Goal: Task Accomplishment & Management: Complete application form

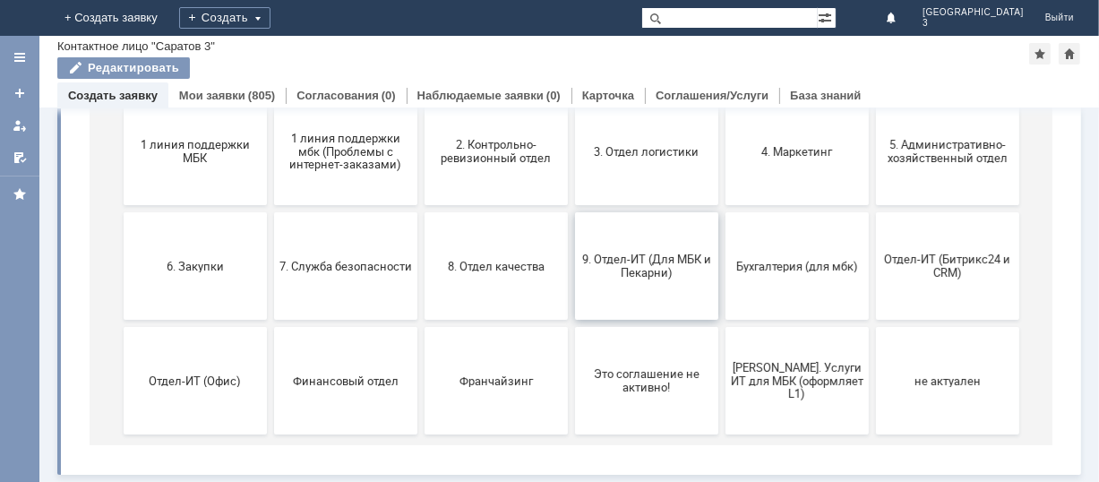
scroll to position [245, 0]
click at [664, 268] on span "9. Отдел-ИТ (Для МБК и Пекарни)" at bounding box center [646, 267] width 133 height 27
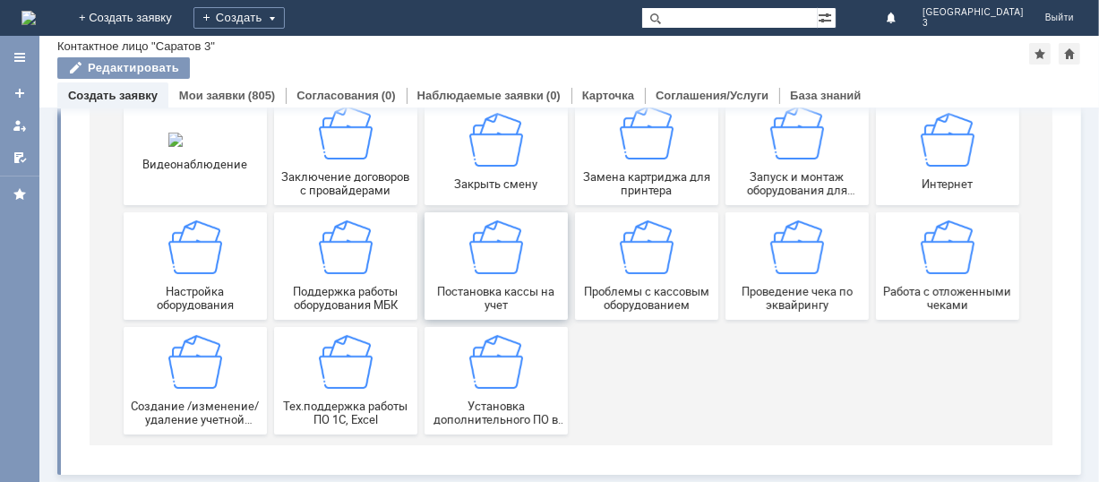
scroll to position [249, 0]
click at [907, 272] on div "Работа с отложенными чеками" at bounding box center [947, 266] width 133 height 91
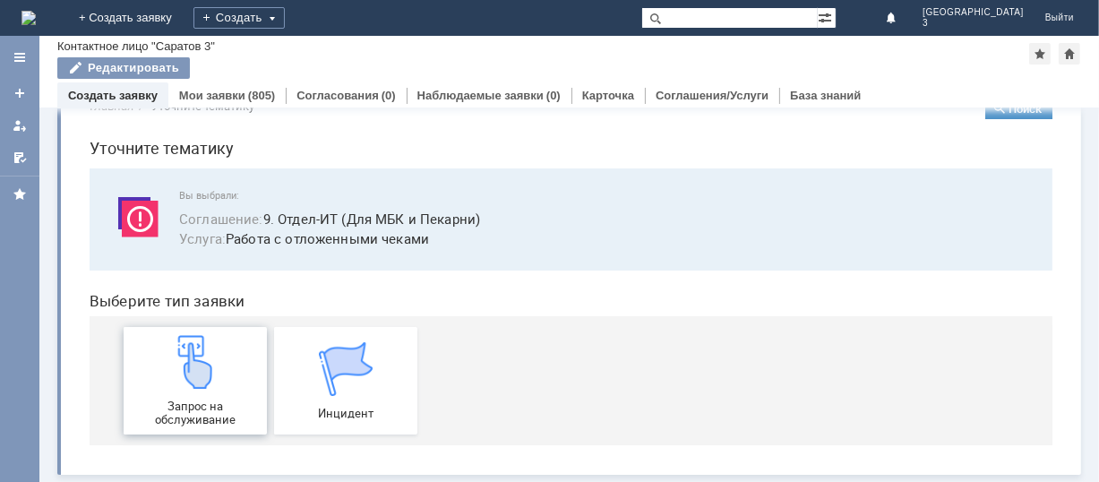
scroll to position [45, 0]
click at [150, 394] on div "Запрос на обслуживание" at bounding box center [194, 380] width 133 height 91
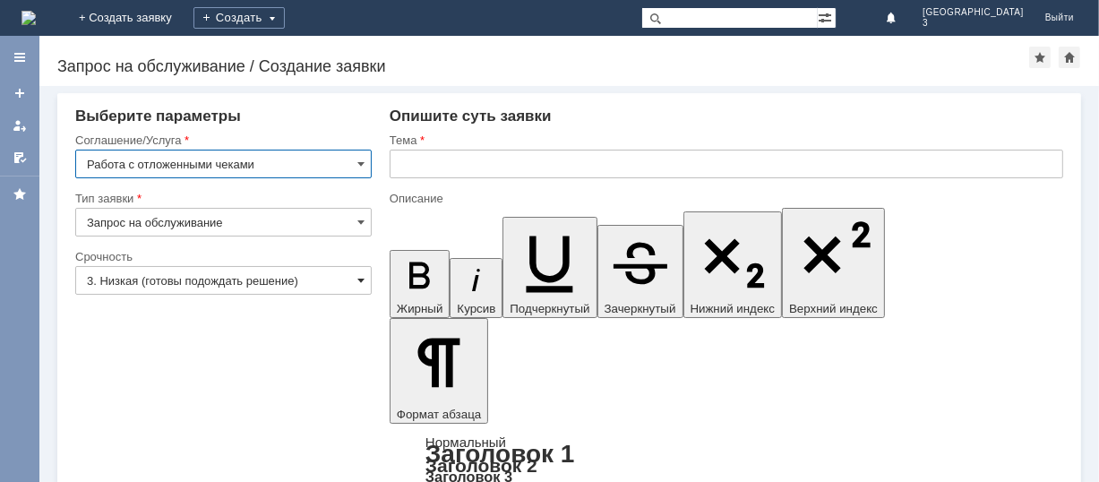
click at [357, 277] on span at bounding box center [360, 280] width 7 height 14
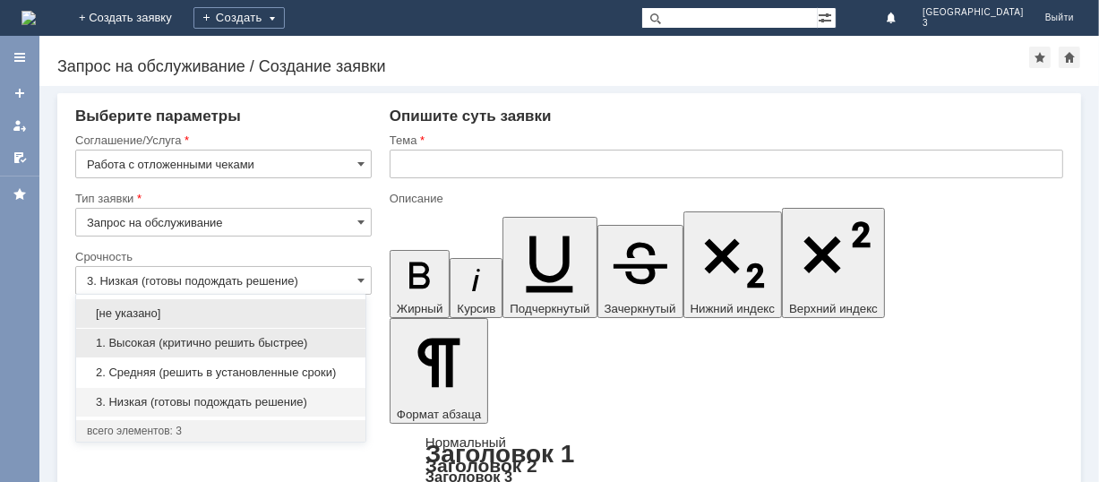
click at [271, 336] on span "1. Высокая (критично решить быстрее)" at bounding box center [221, 343] width 268 height 14
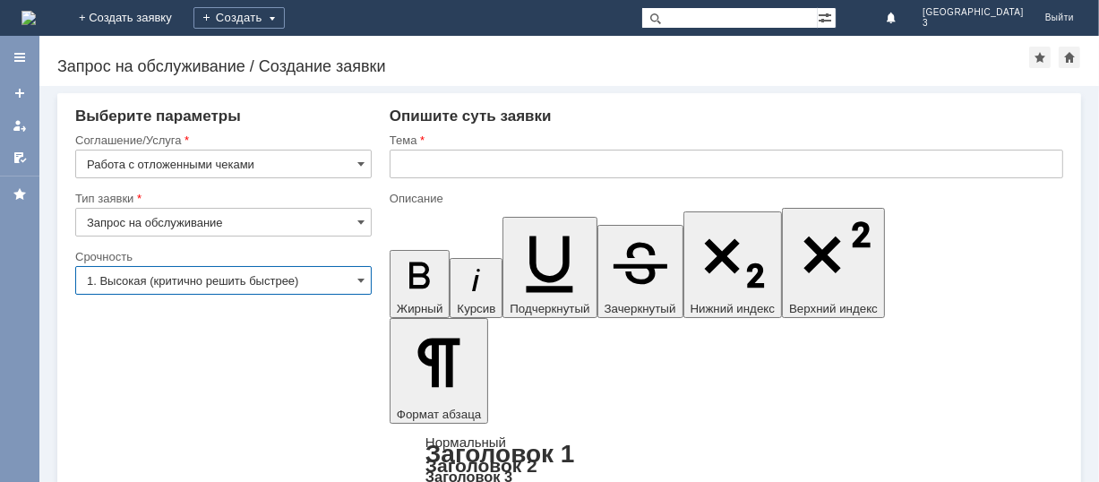
type input "1. Высокая (критично решить быстрее)"
click at [417, 159] on input "text" at bounding box center [727, 164] width 674 height 29
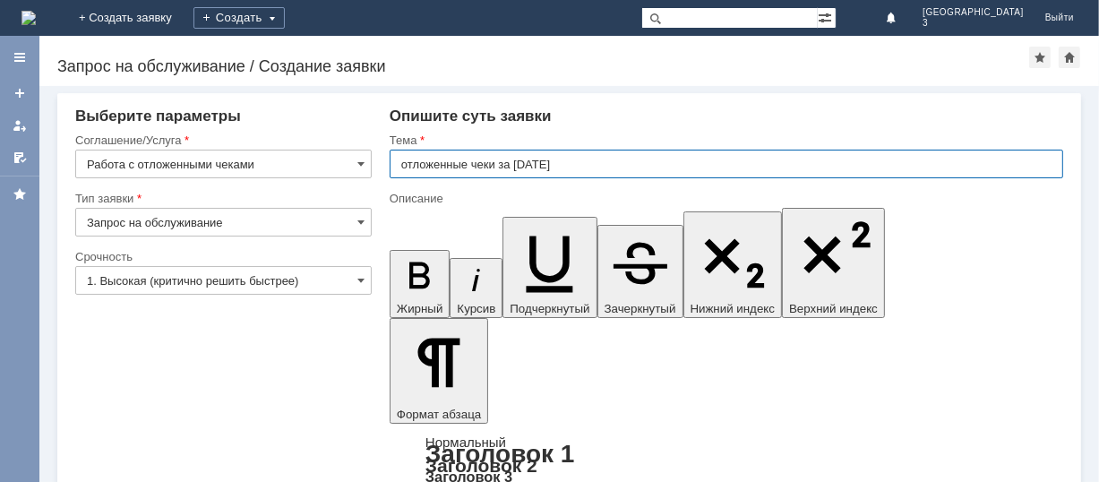
type input "отложенные чеки за [DATE]"
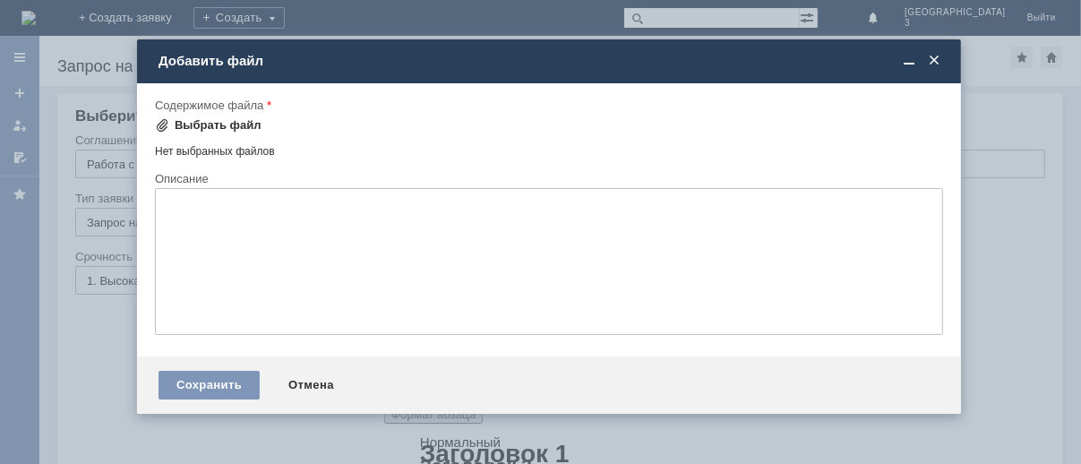
click at [227, 120] on div "Выбрать файл" at bounding box center [218, 125] width 87 height 14
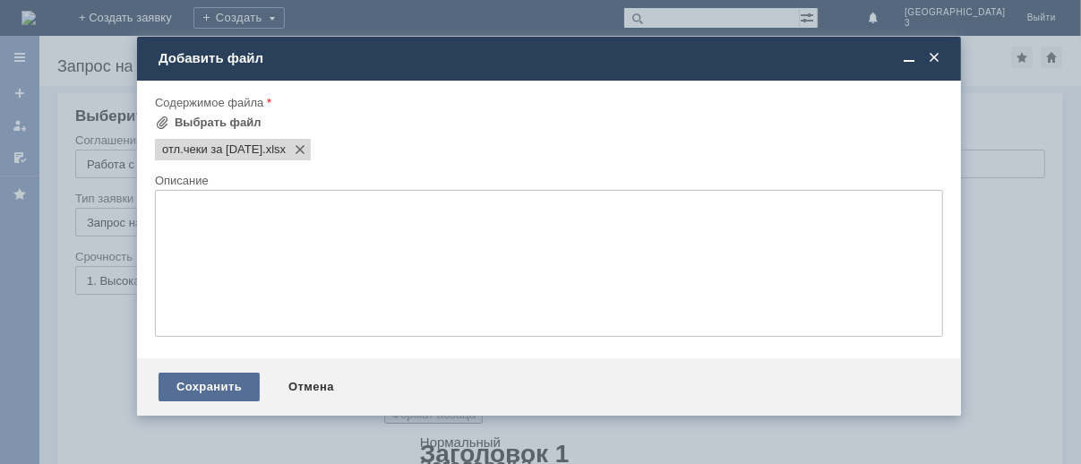
click at [210, 391] on div "Сохранить" at bounding box center [209, 387] width 101 height 29
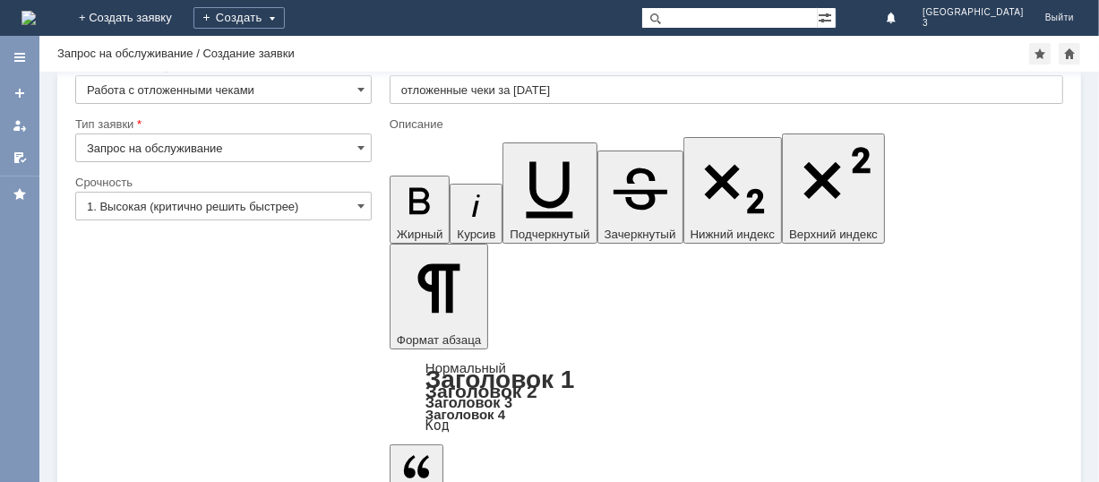
scroll to position [72, 0]
